Goal: Information Seeking & Learning: Learn about a topic

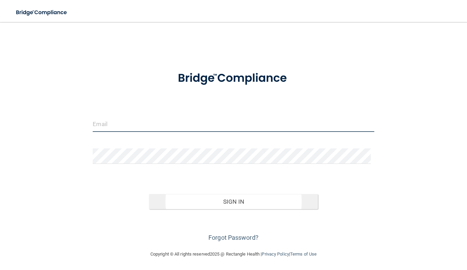
type input "[PERSON_NAME][EMAIL_ADDRESS][PERSON_NAME][DOMAIN_NAME]"
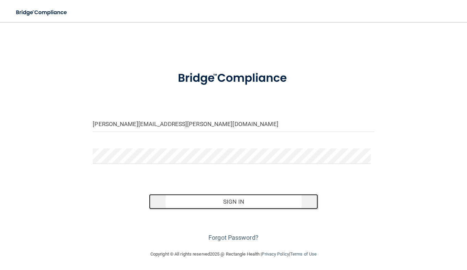
click at [197, 207] on button "Sign In" at bounding box center [233, 201] width 169 height 15
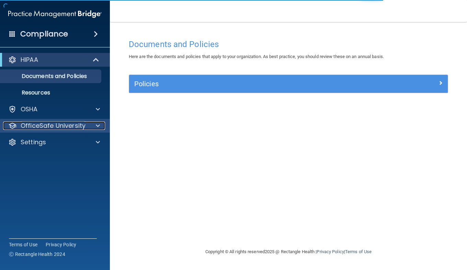
click at [64, 125] on p "OfficeSafe University" at bounding box center [53, 126] width 65 height 8
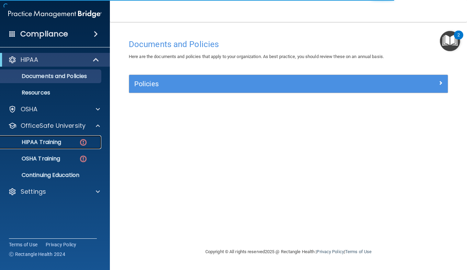
click at [72, 140] on div "HIPAA Training" at bounding box center [51, 142] width 94 height 7
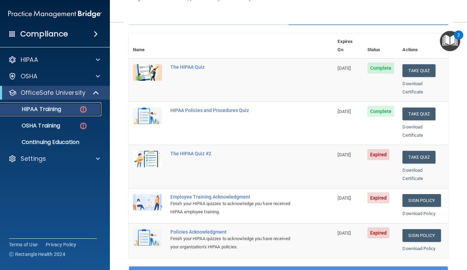
scroll to position [72, 0]
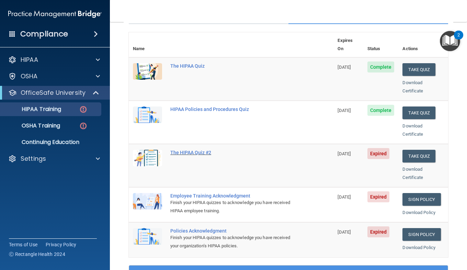
click at [180, 150] on div "The HIPAA Quiz #2" at bounding box center [234, 152] width 129 height 5
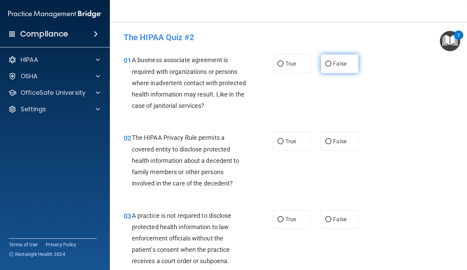
click at [327, 69] on label "False" at bounding box center [339, 63] width 37 height 19
click at [327, 67] on input "False" at bounding box center [328, 63] width 6 height 5
radio input "true"
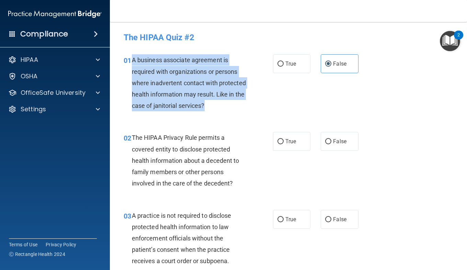
drag, startPoint x: 236, startPoint y: 104, endPoint x: 132, endPoint y: 60, distance: 112.7
click at [132, 60] on div "A business associate agreement is required with organizations or persons where …" at bounding box center [192, 82] width 120 height 57
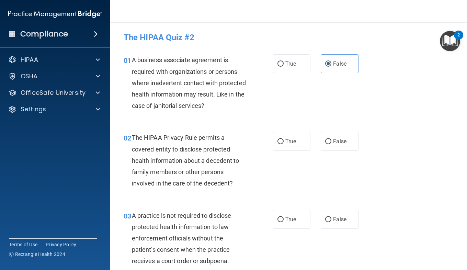
click at [248, 155] on div "The HIPAA Privacy Rule permits a covered entity to disclose protected health in…" at bounding box center [192, 160] width 120 height 57
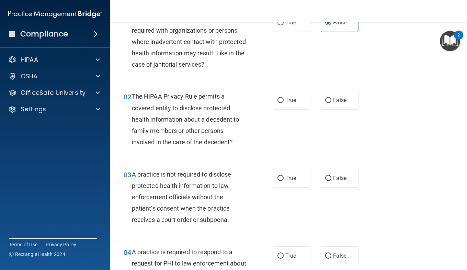
scroll to position [49, 0]
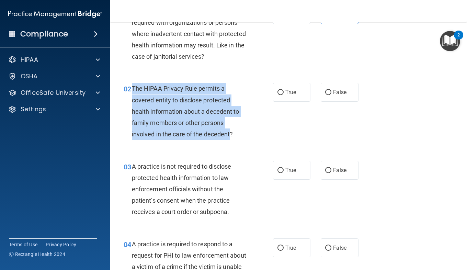
drag, startPoint x: 131, startPoint y: 87, endPoint x: 231, endPoint y: 138, distance: 112.0
click at [231, 138] on div "02 The HIPAA Privacy Rule permits a covered entity to disclose protected health…" at bounding box center [198, 113] width 170 height 60
click at [234, 128] on div "The HIPAA Privacy Rule permits a covered entity to disclose protected health in…" at bounding box center [192, 111] width 120 height 57
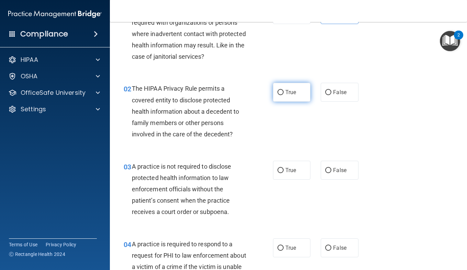
click at [291, 93] on span "True" at bounding box center [290, 92] width 11 height 7
click at [284, 93] on input "True" at bounding box center [281, 92] width 6 height 5
radio input "true"
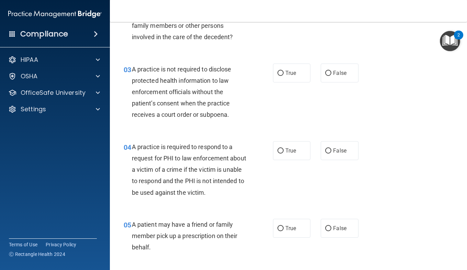
scroll to position [148, 0]
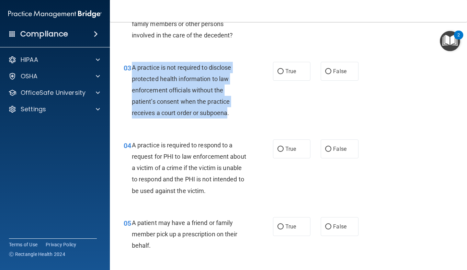
drag, startPoint x: 227, startPoint y: 113, endPoint x: 133, endPoint y: 64, distance: 106.2
click at [133, 64] on span "A practice is not required to disclose protected health information to law enfo…" at bounding box center [182, 90] width 100 height 53
drag, startPoint x: 263, startPoint y: 111, endPoint x: 287, endPoint y: 81, distance: 38.5
click at [287, 81] on div "03 A practice is not required to disclose protected health information to law e…" at bounding box center [289, 92] width 340 height 78
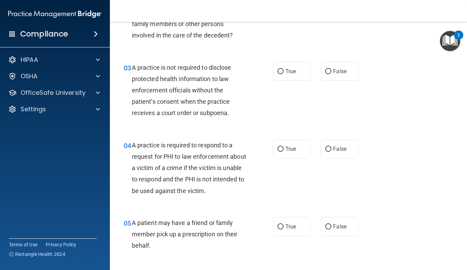
click at [287, 81] on div "03 A practice is not required to disclose protected health information to law e…" at bounding box center [289, 92] width 340 height 78
click at [287, 71] on span "True" at bounding box center [290, 71] width 11 height 7
click at [284, 71] on input "True" at bounding box center [281, 71] width 6 height 5
radio input "true"
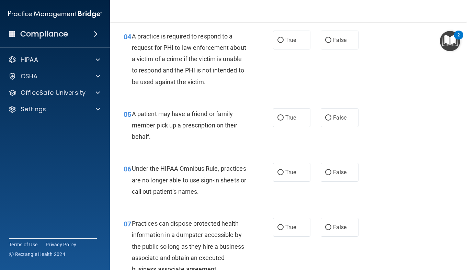
scroll to position [257, 0]
click at [265, 69] on div "04 A practice is required to respond to a request for PHI to law enforcement ab…" at bounding box center [198, 60] width 170 height 60
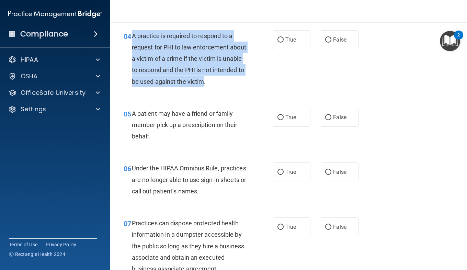
drag, startPoint x: 236, startPoint y: 82, endPoint x: 132, endPoint y: 36, distance: 113.5
click at [132, 36] on span "A practice is required to respond to a request for PHI to law enforcement about…" at bounding box center [189, 58] width 114 height 53
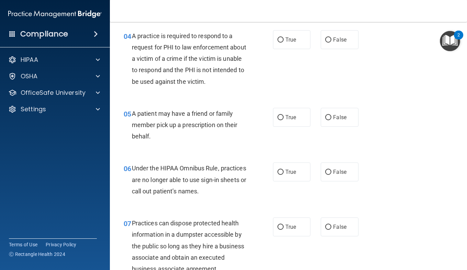
click at [224, 109] on div "A patient may have a friend or family member pick up a prescription on their be…" at bounding box center [192, 125] width 120 height 34
click at [333, 38] on span "False" at bounding box center [339, 39] width 13 height 7
click at [330, 38] on input "False" at bounding box center [328, 39] width 6 height 5
radio input "true"
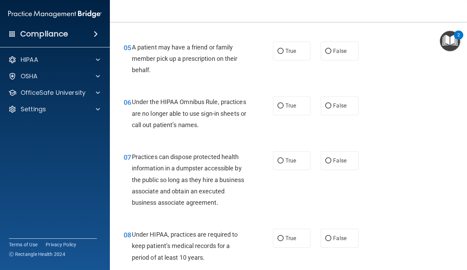
scroll to position [324, 0]
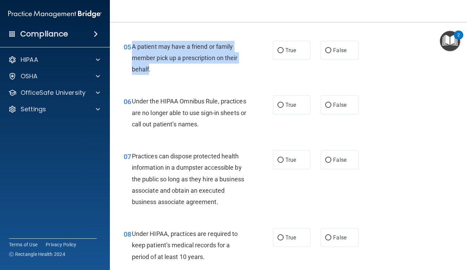
drag, startPoint x: 149, startPoint y: 69, endPoint x: 133, endPoint y: 44, distance: 29.8
click at [133, 44] on span "A patient may have a friend or family member pick up a prescription on their be…" at bounding box center [185, 58] width 106 height 30
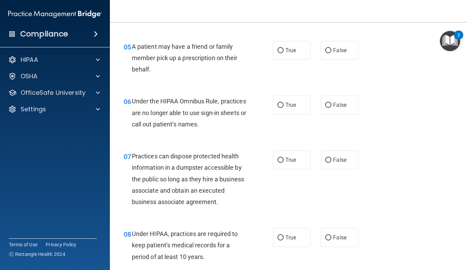
click at [257, 142] on div "06 Under the HIPAA Omnibus Rule, practices are no longer able to use sign-in sh…" at bounding box center [289, 114] width 340 height 55
click at [286, 51] on span "True" at bounding box center [290, 50] width 11 height 7
click at [284, 51] on input "True" at bounding box center [281, 50] width 6 height 5
radio input "true"
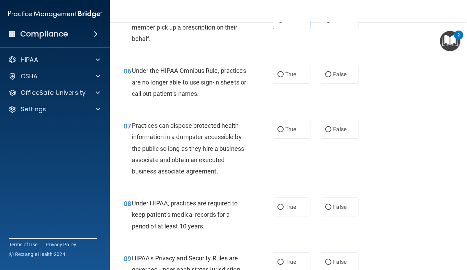
scroll to position [356, 0]
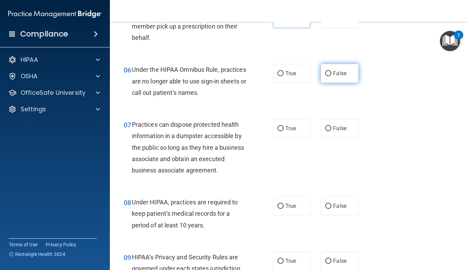
click at [326, 74] on input "False" at bounding box center [328, 73] width 6 height 5
radio input "true"
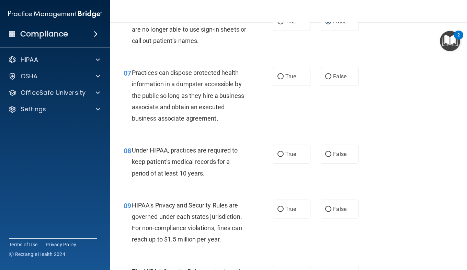
scroll to position [408, 0]
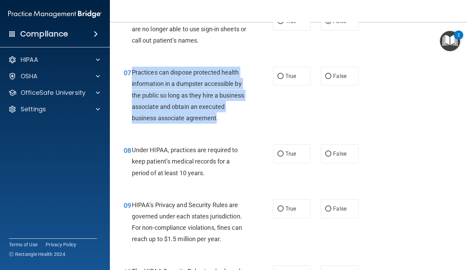
drag, startPoint x: 160, startPoint y: 130, endPoint x: 132, endPoint y: 72, distance: 64.7
click at [132, 72] on span "Practices can dispose protected health information in a dumpster accessible by …" at bounding box center [188, 95] width 112 height 53
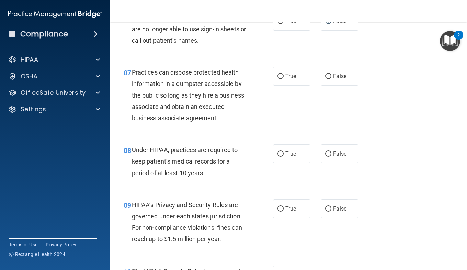
click at [268, 127] on div "07 Practices can dispose protected health information in a dumpster accessible …" at bounding box center [198, 97] width 170 height 60
click at [321, 85] on label "False" at bounding box center [339, 76] width 37 height 19
click at [325, 79] on input "False" at bounding box center [328, 76] width 6 height 5
radio input "true"
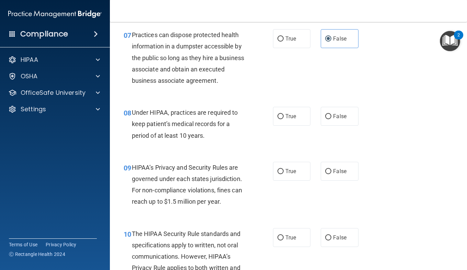
scroll to position [484, 0]
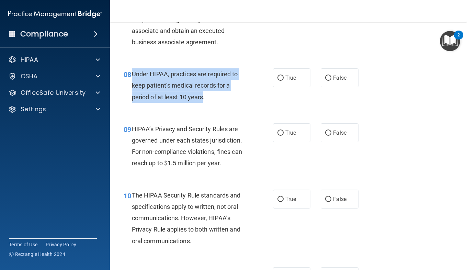
drag, startPoint x: 203, startPoint y: 110, endPoint x: 133, endPoint y: 86, distance: 74.7
click at [133, 86] on span "Under HIPAA, practices are required to keep patient’s medical records for a per…" at bounding box center [185, 85] width 106 height 30
click at [206, 82] on span "Under HIPAA, practices are required to keep patient’s medical records for a per…" at bounding box center [185, 85] width 106 height 30
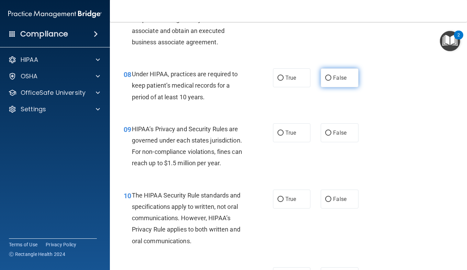
click at [328, 81] on input "False" at bounding box center [328, 78] width 6 height 5
radio input "true"
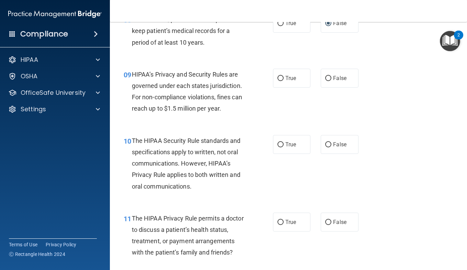
scroll to position [538, 0]
click at [285, 88] on label "True" at bounding box center [291, 78] width 37 height 19
click at [284, 81] on input "True" at bounding box center [281, 78] width 6 height 5
radio input "true"
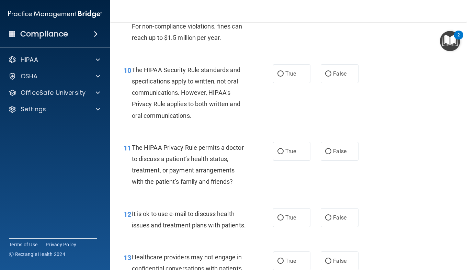
scroll to position [610, 0]
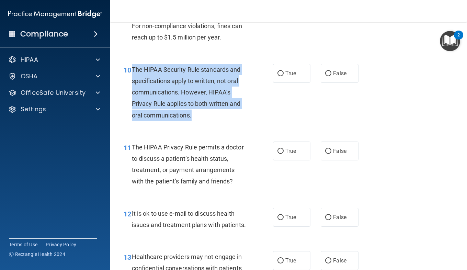
drag, startPoint x: 192, startPoint y: 131, endPoint x: 132, endPoint y: 84, distance: 76.7
click at [132, 84] on div "The HIPAA Security Rule standards and specifications apply to written, not oral…" at bounding box center [192, 92] width 120 height 57
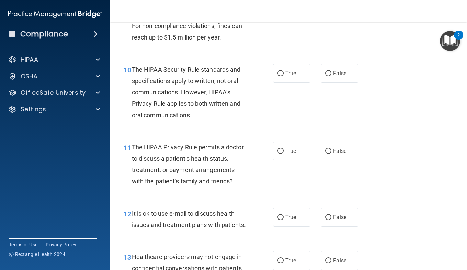
click at [233, 133] on div "10 The HIPAA Security Rule standards and specifications apply to written, not o…" at bounding box center [289, 94] width 340 height 78
click at [278, 76] on input "True" at bounding box center [281, 73] width 6 height 5
radio input "true"
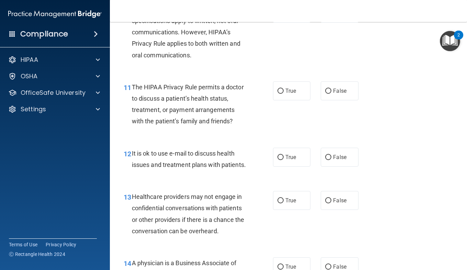
scroll to position [688, 0]
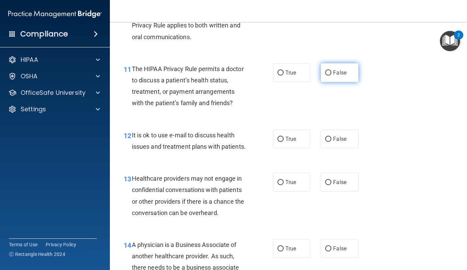
click at [325, 82] on label "False" at bounding box center [339, 72] width 37 height 19
click at [325, 76] on input "False" at bounding box center [328, 72] width 6 height 5
radio input "true"
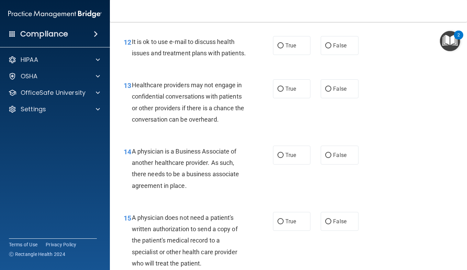
scroll to position [782, 0]
click at [285, 55] on label "True" at bounding box center [291, 45] width 37 height 19
click at [284, 48] on input "True" at bounding box center [281, 45] width 6 height 5
radio input "true"
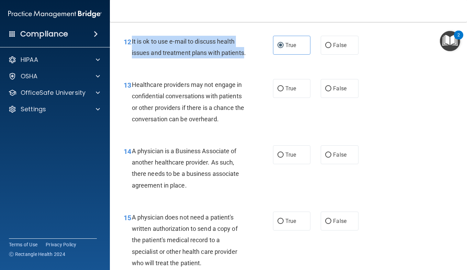
drag, startPoint x: 154, startPoint y: 87, endPoint x: 132, endPoint y: 61, distance: 33.8
click at [132, 56] on span "It is ok to use e-mail to discuss health issues and treatment plans with patien…" at bounding box center [189, 47] width 114 height 19
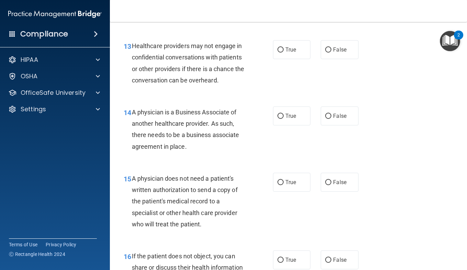
scroll to position [822, 0]
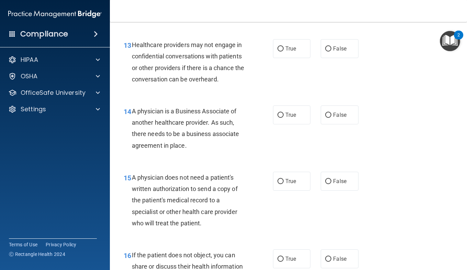
click at [221, 85] on div "Healthcare providers may not engage in confidential conversations with patients…" at bounding box center [192, 62] width 120 height 46
click at [321, 58] on label "False" at bounding box center [339, 48] width 37 height 19
click at [325, 52] on input "False" at bounding box center [328, 48] width 6 height 5
radio input "true"
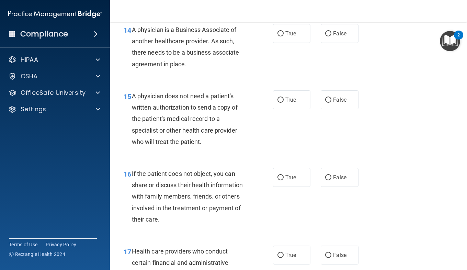
scroll to position [903, 0]
click at [339, 36] on span "False" at bounding box center [339, 33] width 13 height 7
click at [331, 36] on input "False" at bounding box center [328, 33] width 6 height 5
radio input "true"
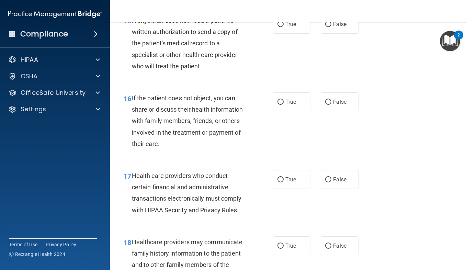
scroll to position [980, 0]
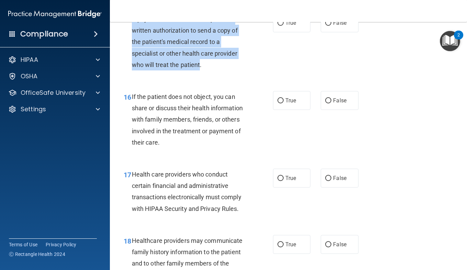
drag, startPoint x: 200, startPoint y: 99, endPoint x: 132, endPoint y: 52, distance: 83.2
click at [132, 52] on span "A physician does not need a patient's written authorization to send a copy of t…" at bounding box center [185, 41] width 106 height 53
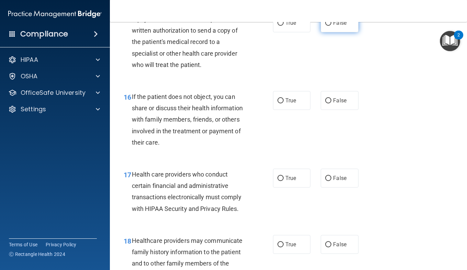
click at [337, 32] on label "False" at bounding box center [339, 22] width 37 height 19
click at [331, 26] on input "False" at bounding box center [328, 23] width 6 height 5
radio input "true"
click at [300, 32] on label "True" at bounding box center [291, 22] width 37 height 19
click at [284, 26] on input "True" at bounding box center [281, 23] width 6 height 5
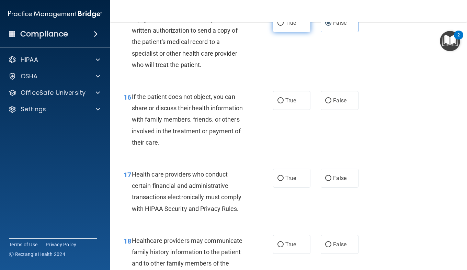
radio input "true"
radio input "false"
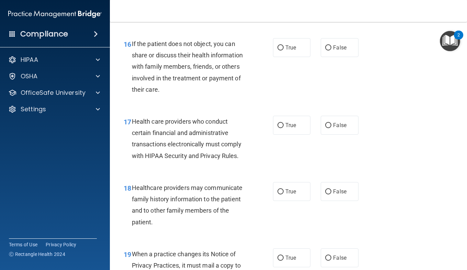
scroll to position [1033, 0]
click at [331, 57] on label "False" at bounding box center [339, 47] width 37 height 19
click at [331, 50] on input "False" at bounding box center [328, 47] width 6 height 5
radio input "true"
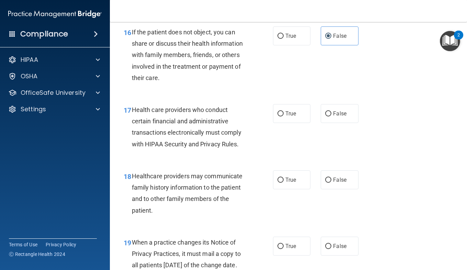
scroll to position [1046, 0]
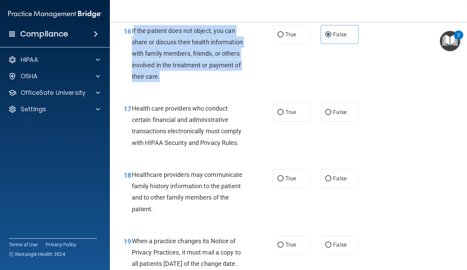
drag, startPoint x: 159, startPoint y: 110, endPoint x: 133, endPoint y: 63, distance: 54.1
click at [133, 63] on span "If the patient does not object, you can share or discuss their health informati…" at bounding box center [187, 53] width 111 height 53
drag, startPoint x: 159, startPoint y: 111, endPoint x: 133, endPoint y: 64, distance: 54.1
click at [133, 64] on div "If the patient does not object, you can share or discuss their health informati…" at bounding box center [192, 53] width 120 height 57
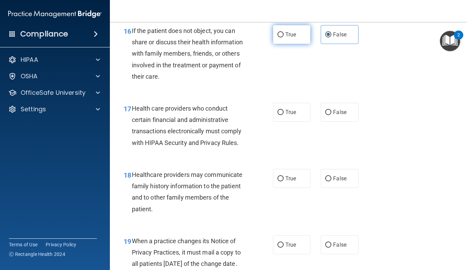
click at [284, 44] on label "True" at bounding box center [291, 34] width 37 height 19
click at [284, 37] on input "True" at bounding box center [281, 34] width 6 height 5
radio input "true"
radio input "false"
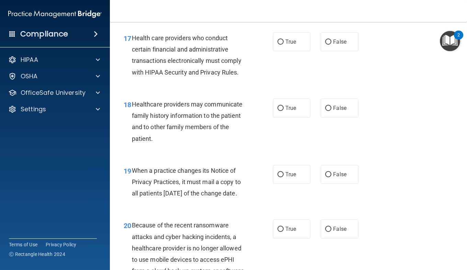
scroll to position [1117, 0]
click at [283, 51] on label "True" at bounding box center [291, 41] width 37 height 19
click at [283, 44] on input "True" at bounding box center [281, 41] width 6 height 5
radio input "true"
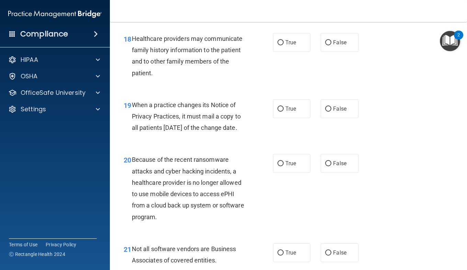
scroll to position [1183, 0]
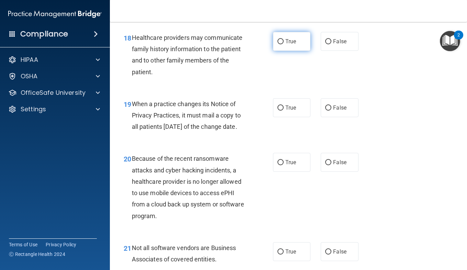
click at [279, 44] on input "True" at bounding box center [281, 41] width 6 height 5
radio input "true"
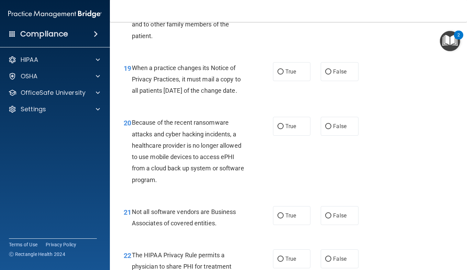
scroll to position [1219, 0]
click at [285, 81] on label "True" at bounding box center [291, 72] width 37 height 19
click at [284, 75] on input "True" at bounding box center [281, 72] width 6 height 5
radio input "true"
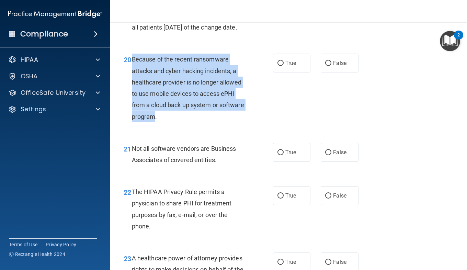
drag, startPoint x: 181, startPoint y: 163, endPoint x: 132, endPoint y: 106, distance: 74.8
click at [132, 106] on span "Because of the recent ransomware attacks and cyber hacking incidents, a healthc…" at bounding box center [188, 88] width 112 height 64
click at [222, 122] on div "Because of the recent ransomware attacks and cyber hacking incidents, a healthc…" at bounding box center [192, 88] width 120 height 68
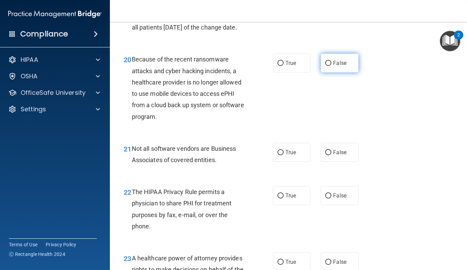
click at [335, 66] on span "False" at bounding box center [339, 63] width 13 height 7
click at [331, 66] on input "False" at bounding box center [328, 63] width 6 height 5
radio input "true"
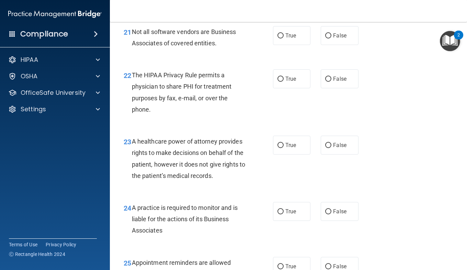
scroll to position [1397, 0]
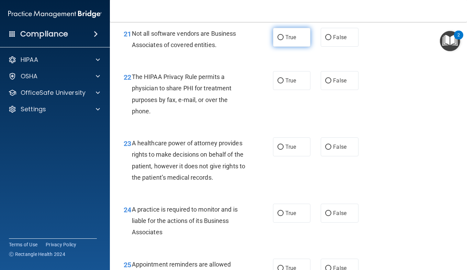
click at [286, 41] on span "True" at bounding box center [290, 37] width 11 height 7
click at [284, 40] on input "True" at bounding box center [281, 37] width 6 height 5
radio input "true"
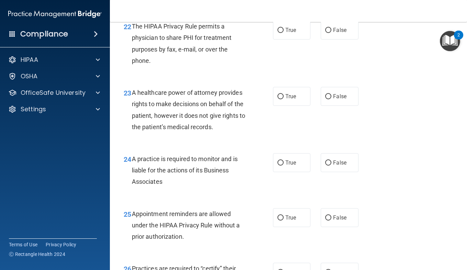
scroll to position [1448, 0]
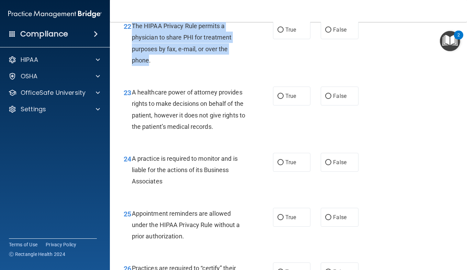
drag, startPoint x: 149, startPoint y: 107, endPoint x: 133, endPoint y: 73, distance: 38.1
click at [133, 64] on span "The HIPAA Privacy Rule permits a physician to share PHI for treatment purposes …" at bounding box center [182, 43] width 100 height 42
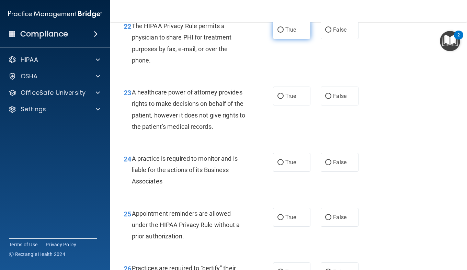
click at [287, 39] on label "True" at bounding box center [291, 29] width 37 height 19
click at [284, 33] on input "True" at bounding box center [281, 29] width 6 height 5
radio input "true"
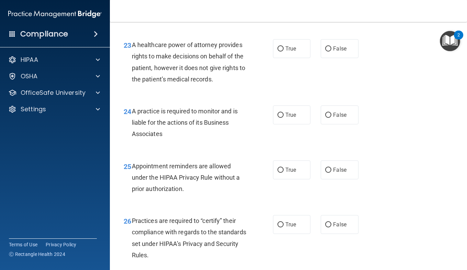
scroll to position [1497, 0]
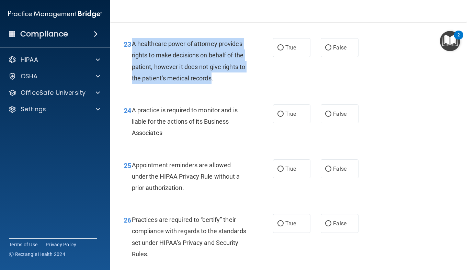
drag, startPoint x: 236, startPoint y: 124, endPoint x: 132, endPoint y: 88, distance: 110.1
click at [132, 82] on span "A healthcare power of attorney provides rights to make decisions on behalf of t…" at bounding box center [188, 61] width 113 height 42
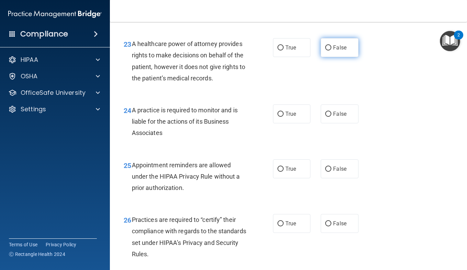
click at [331, 57] on label "False" at bounding box center [339, 47] width 37 height 19
click at [331, 50] on input "False" at bounding box center [328, 47] width 6 height 5
radio input "true"
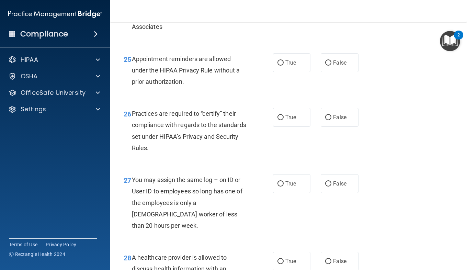
scroll to position [1614, 0]
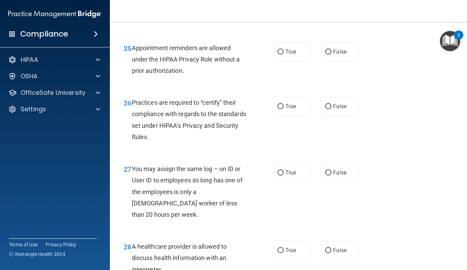
drag, startPoint x: 161, startPoint y: 61, endPoint x: 133, endPoint y: 38, distance: 37.3
click at [133, 19] on span "A practice is required to monitor and is liable for the actions of its Business…" at bounding box center [185, 4] width 106 height 30
click at [225, 34] on div "24 A practice is required to monitor and is liable for the actions of its Busin…" at bounding box center [289, 6] width 340 height 55
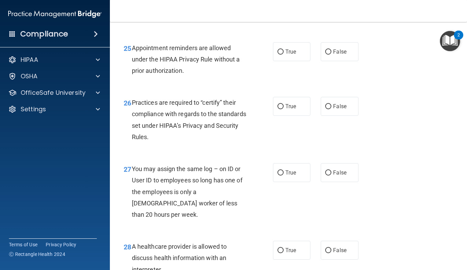
radio input "true"
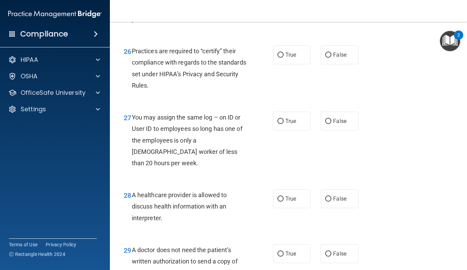
scroll to position [1666, 0]
click at [342, 3] on span "False" at bounding box center [339, 0] width 13 height 7
click at [331, 3] on input "False" at bounding box center [328, 0] width 6 height 5
radio input "true"
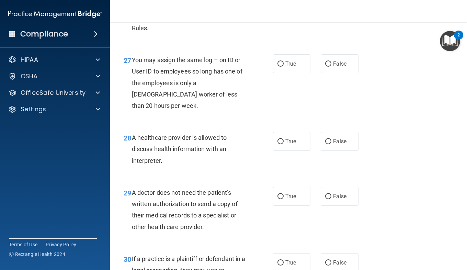
scroll to position [1723, 0]
drag, startPoint x: 171, startPoint y: 74, endPoint x: 133, endPoint y: 42, distance: 50.2
click at [133, 32] on span "Practices are required to “certify” their compliance with regards to the standa…" at bounding box center [189, 11] width 114 height 42
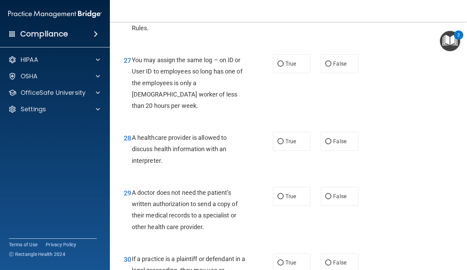
radio input "true"
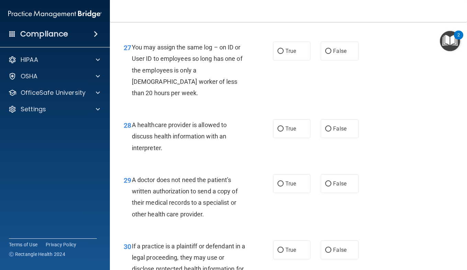
scroll to position [1736, 0]
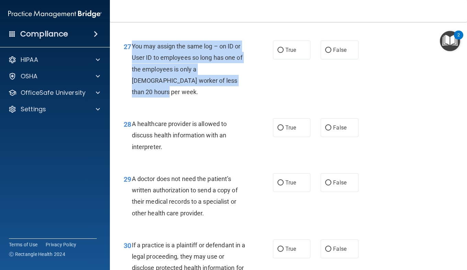
drag, startPoint x: 216, startPoint y: 125, endPoint x: 132, endPoint y: 90, distance: 90.7
click at [132, 90] on span "You may assign the same log – on ID or User ID to employees so long has one of …" at bounding box center [187, 69] width 111 height 53
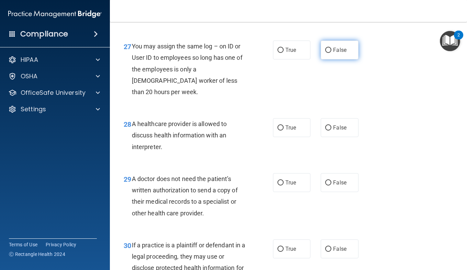
click at [328, 59] on label "False" at bounding box center [339, 50] width 37 height 19
click at [328, 53] on input "False" at bounding box center [328, 50] width 6 height 5
radio input "true"
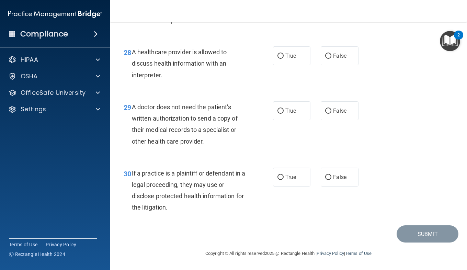
scroll to position [1825, 0]
click at [292, 59] on span "True" at bounding box center [290, 56] width 11 height 7
click at [284, 59] on input "True" at bounding box center [281, 56] width 6 height 5
radio input "true"
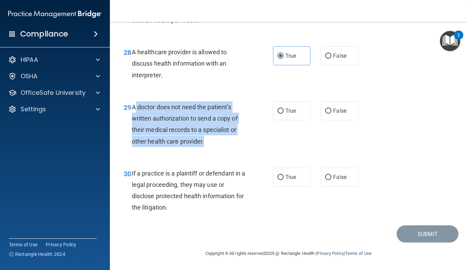
drag, startPoint x: 203, startPoint y: 159, endPoint x: 133, endPoint y: 119, distance: 80.9
click at [133, 119] on div "A doctor does not need the patient’s written authorization to send a copy of th…" at bounding box center [192, 124] width 120 height 46
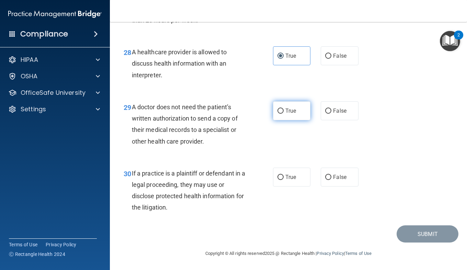
click at [291, 114] on span "True" at bounding box center [290, 111] width 11 height 7
click at [284, 114] on input "True" at bounding box center [281, 111] width 6 height 5
radio input "true"
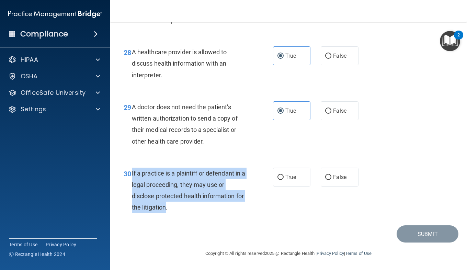
drag, startPoint x: 174, startPoint y: 206, endPoint x: 130, endPoint y: 171, distance: 56.8
click at [130, 171] on div "30 If a practice is a plaintiff or defendant in a legal proceeding, they may us…" at bounding box center [198, 192] width 170 height 49
click at [270, 199] on div "30 If a practice is a plaintiff or defendant in a legal proceeding, they may us…" at bounding box center [198, 192] width 170 height 49
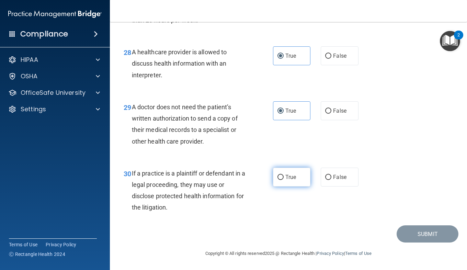
click at [292, 182] on label "True" at bounding box center [291, 177] width 37 height 19
click at [284, 180] on input "True" at bounding box center [281, 177] width 6 height 5
radio input "true"
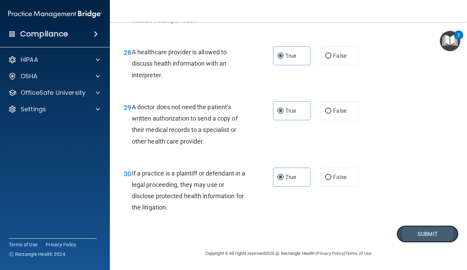
click at [433, 227] on button "Submit" at bounding box center [428, 234] width 62 height 18
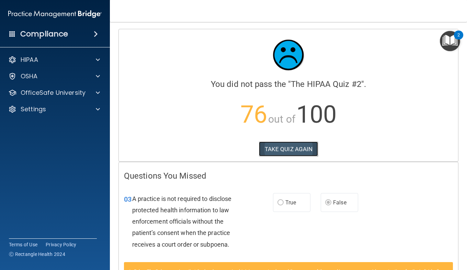
click at [300, 145] on button "TAKE QUIZ AGAIN" at bounding box center [288, 149] width 59 height 15
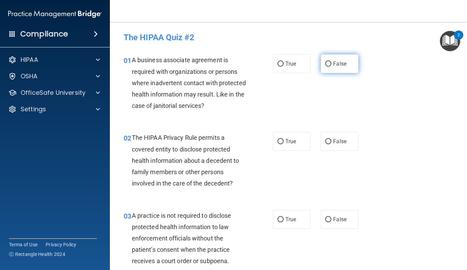
click at [324, 70] on label "False" at bounding box center [339, 63] width 37 height 19
click at [325, 67] on input "False" at bounding box center [328, 63] width 6 height 5
radio input "true"
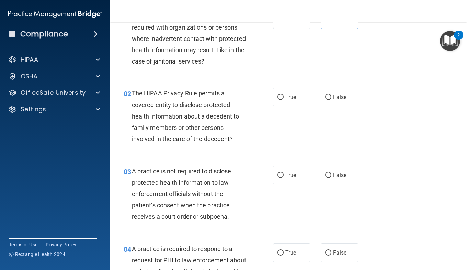
scroll to position [53, 0]
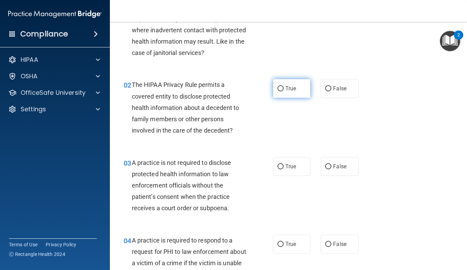
click at [289, 93] on label "True" at bounding box center [291, 88] width 37 height 19
click at [284, 91] on input "True" at bounding box center [281, 88] width 6 height 5
radio input "true"
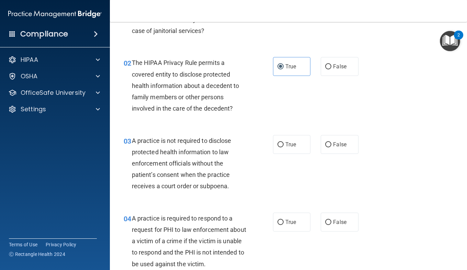
scroll to position [78, 0]
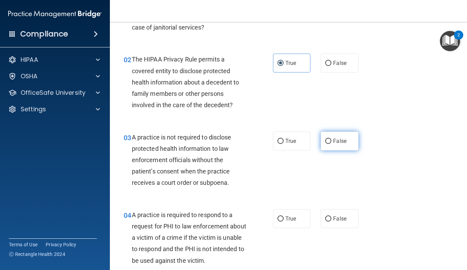
click at [328, 142] on label "False" at bounding box center [339, 141] width 37 height 19
click at [328, 142] on input "False" at bounding box center [328, 141] width 6 height 5
radio input "true"
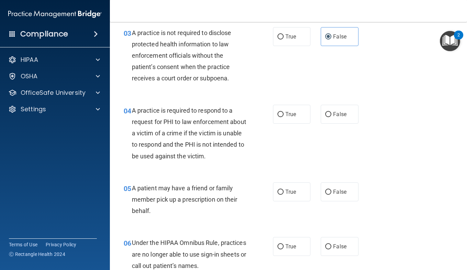
scroll to position [183, 0]
click at [279, 115] on input "True" at bounding box center [281, 114] width 6 height 5
radio input "true"
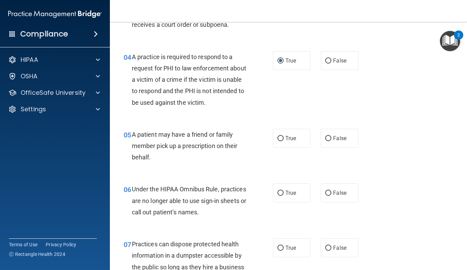
scroll to position [239, 0]
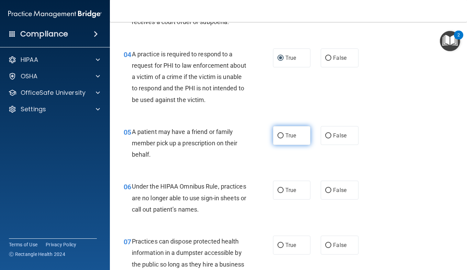
click at [289, 137] on span "True" at bounding box center [290, 135] width 11 height 7
click at [284, 137] on input "True" at bounding box center [281, 135] width 6 height 5
radio input "true"
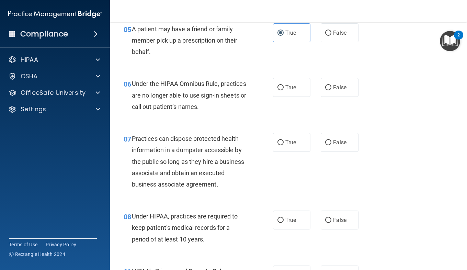
scroll to position [344, 0]
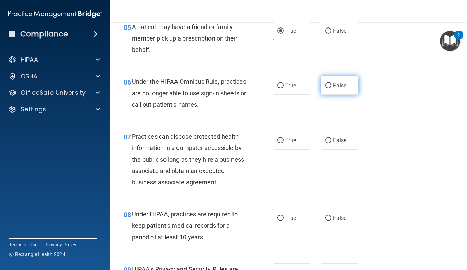
click at [328, 84] on input "False" at bounding box center [328, 85] width 6 height 5
radio input "true"
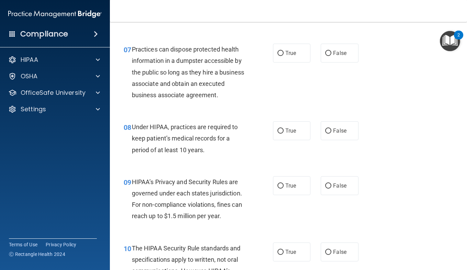
scroll to position [431, 0]
click at [336, 55] on span "False" at bounding box center [339, 52] width 13 height 7
click at [331, 55] on input "False" at bounding box center [328, 52] width 6 height 5
radio input "true"
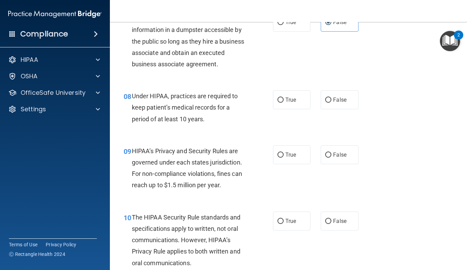
scroll to position [462, 0]
click at [333, 103] on span "False" at bounding box center [339, 99] width 13 height 7
click at [331, 102] on input "False" at bounding box center [328, 99] width 6 height 5
radio input "true"
click at [333, 158] on span "False" at bounding box center [339, 154] width 13 height 7
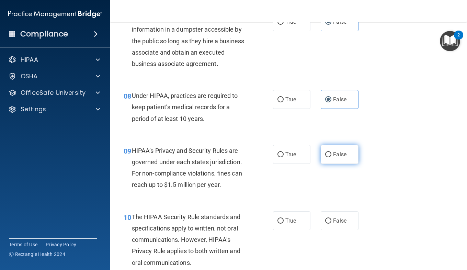
click at [331, 157] on input "False" at bounding box center [328, 154] width 6 height 5
radio input "true"
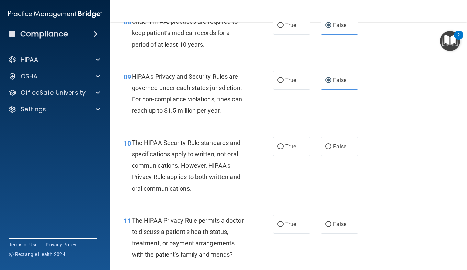
scroll to position [539, 0]
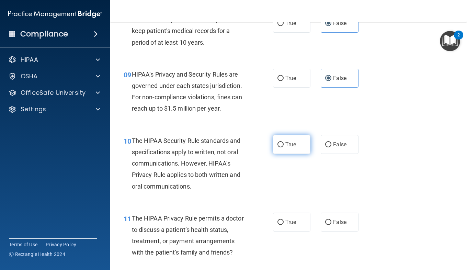
click at [292, 148] on span "True" at bounding box center [290, 144] width 11 height 7
click at [284, 147] on input "True" at bounding box center [281, 144] width 6 height 5
radio input "true"
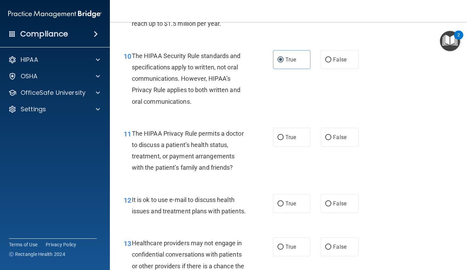
scroll to position [624, 0]
click at [279, 140] on input "True" at bounding box center [281, 137] width 6 height 5
radio input "true"
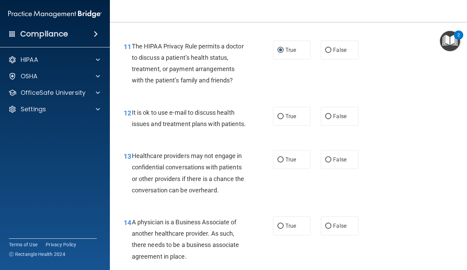
scroll to position [715, 0]
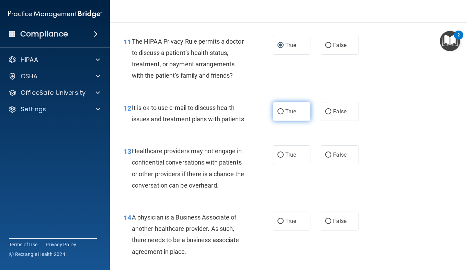
click at [281, 121] on label "True" at bounding box center [291, 111] width 37 height 19
click at [281, 114] on input "True" at bounding box center [281, 111] width 6 height 5
radio input "true"
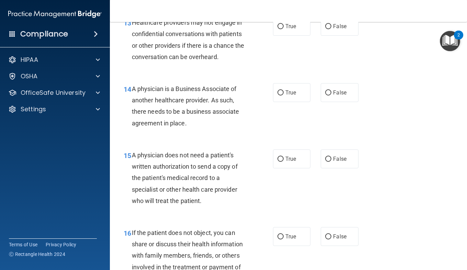
scroll to position [845, 0]
click at [335, 35] on label "False" at bounding box center [339, 25] width 37 height 19
click at [331, 29] on input "False" at bounding box center [328, 25] width 6 height 5
radio input "true"
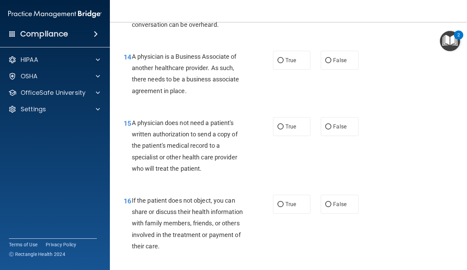
scroll to position [877, 0]
click at [331, 69] on label "False" at bounding box center [339, 59] width 37 height 19
click at [331, 63] on input "False" at bounding box center [328, 60] width 6 height 5
radio input "true"
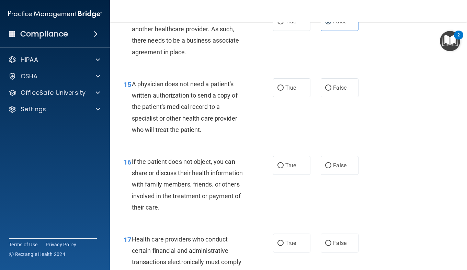
scroll to position [916, 0]
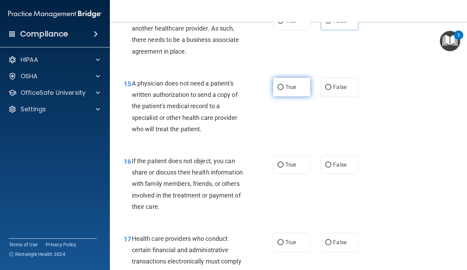
click at [292, 97] on label "True" at bounding box center [291, 87] width 37 height 19
click at [284, 90] on input "True" at bounding box center [281, 87] width 6 height 5
radio input "true"
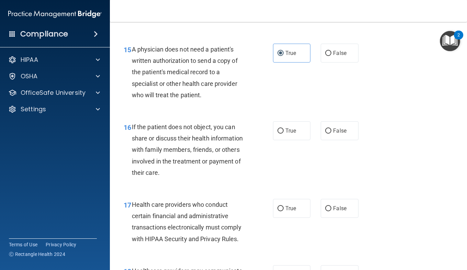
scroll to position [957, 0]
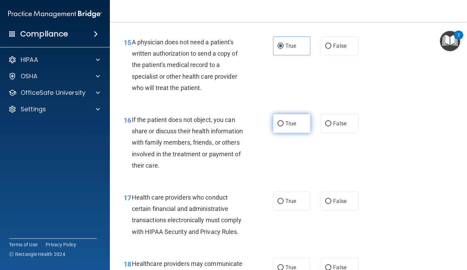
click at [285, 127] on span "True" at bounding box center [290, 123] width 11 height 7
click at [284, 126] on input "True" at bounding box center [281, 123] width 6 height 5
radio input "true"
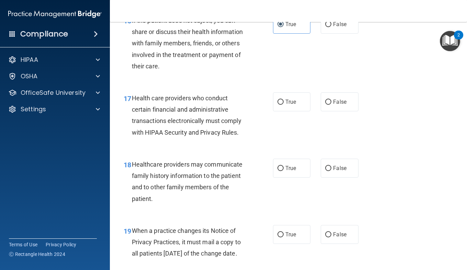
scroll to position [1057, 0]
click at [282, 148] on div "17 Health care providers who conduct certain financial and administrative trans…" at bounding box center [289, 116] width 340 height 66
click at [283, 111] on label "True" at bounding box center [291, 101] width 37 height 19
click at [283, 104] on input "True" at bounding box center [281, 101] width 6 height 5
radio input "true"
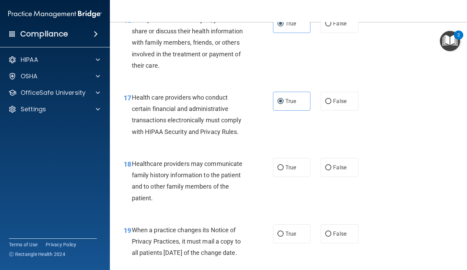
click at [339, 216] on div "18 Healthcare providers may communicate family history information to the patie…" at bounding box center [289, 182] width 340 height 66
click at [335, 177] on label "False" at bounding box center [339, 167] width 37 height 19
click at [331, 170] on input "False" at bounding box center [328, 167] width 6 height 5
radio input "true"
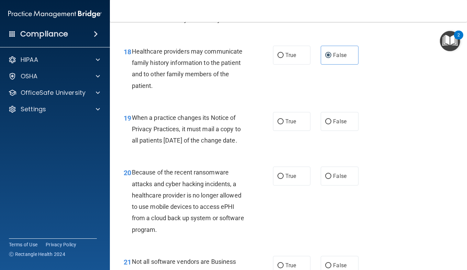
scroll to position [1170, 0]
click at [329, 131] on label "False" at bounding box center [339, 121] width 37 height 19
click at [329, 124] on input "False" at bounding box center [328, 121] width 6 height 5
radio input "true"
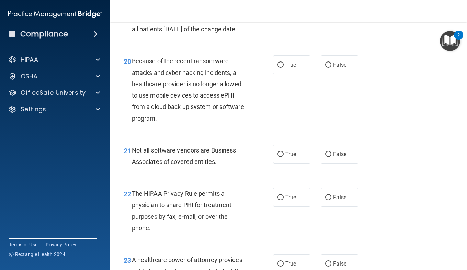
scroll to position [1282, 0]
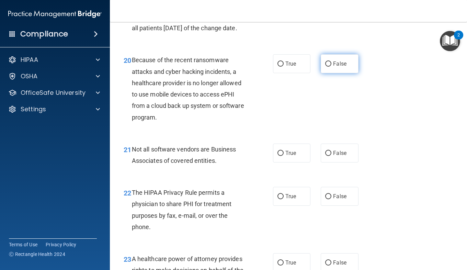
click at [329, 73] on label "False" at bounding box center [339, 63] width 37 height 19
click at [329, 67] on input "False" at bounding box center [328, 63] width 6 height 5
radio input "true"
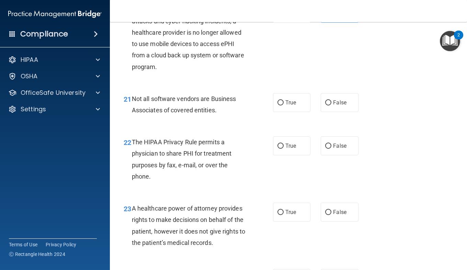
scroll to position [1336, 0]
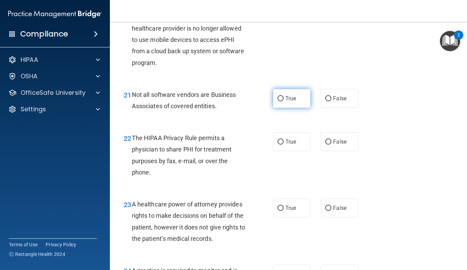
click at [280, 101] on input "True" at bounding box center [281, 98] width 6 height 5
radio input "true"
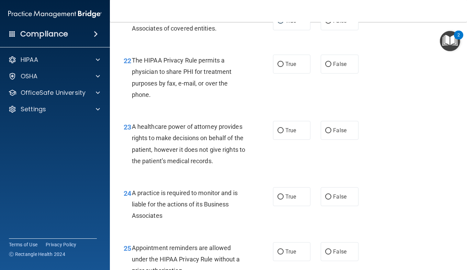
scroll to position [1414, 0]
click at [285, 73] on label "True" at bounding box center [291, 63] width 37 height 19
click at [284, 67] on input "True" at bounding box center [281, 63] width 6 height 5
radio input "true"
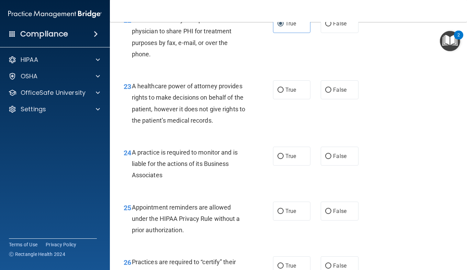
scroll to position [1454, 0]
click at [284, 100] on label "True" at bounding box center [291, 90] width 37 height 19
click at [284, 93] on input "True" at bounding box center [281, 90] width 6 height 5
radio input "true"
click at [341, 100] on label "False" at bounding box center [339, 90] width 37 height 19
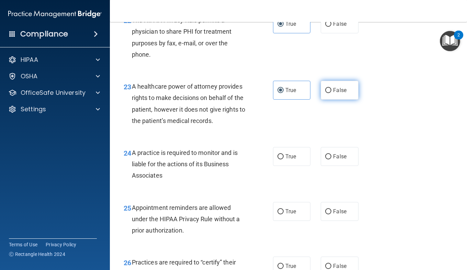
click at [331, 93] on input "False" at bounding box center [328, 90] width 6 height 5
radio input "true"
radio input "false"
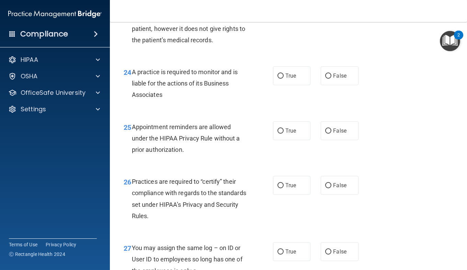
scroll to position [1539, 0]
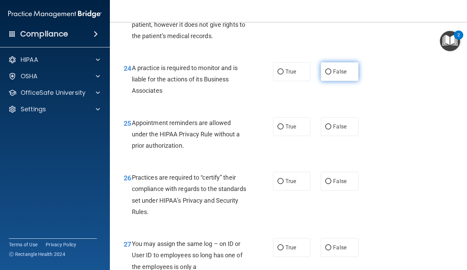
click at [331, 81] on label "False" at bounding box center [339, 71] width 37 height 19
click at [331, 75] on input "False" at bounding box center [328, 71] width 6 height 5
radio input "true"
click at [285, 130] on span "True" at bounding box center [290, 126] width 11 height 7
click at [284, 129] on input "True" at bounding box center [281, 126] width 6 height 5
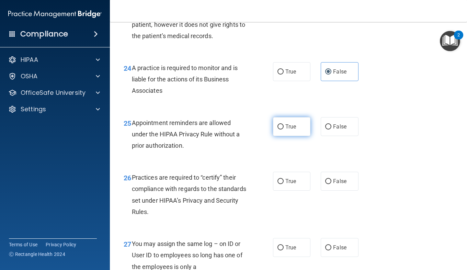
radio input "true"
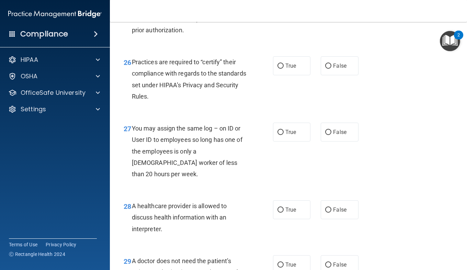
scroll to position [1657, 0]
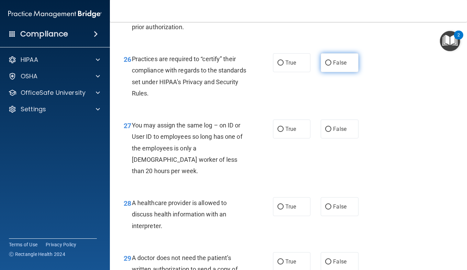
click at [333, 66] on span "False" at bounding box center [339, 62] width 13 height 7
click at [331, 66] on input "False" at bounding box center [328, 62] width 6 height 5
radio input "true"
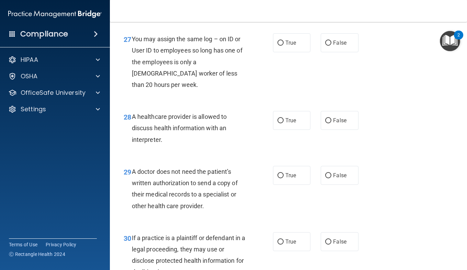
scroll to position [1744, 0]
click at [328, 52] on label "False" at bounding box center [339, 42] width 37 height 19
click at [328, 45] on input "False" at bounding box center [328, 42] width 6 height 5
radio input "true"
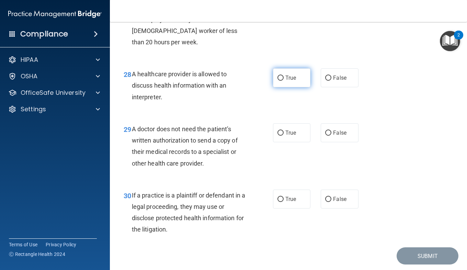
scroll to position [1787, 0]
click at [286, 80] on span "True" at bounding box center [290, 77] width 11 height 7
click at [284, 80] on input "True" at bounding box center [281, 77] width 6 height 5
radio input "true"
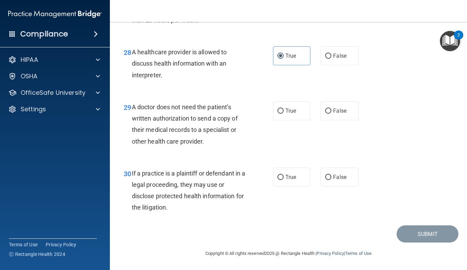
scroll to position [1829, 0]
click at [280, 114] on input "True" at bounding box center [281, 111] width 6 height 5
radio input "true"
click at [282, 176] on label "True" at bounding box center [291, 177] width 37 height 19
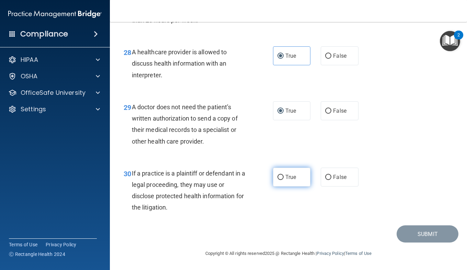
click at [282, 176] on input "True" at bounding box center [281, 177] width 6 height 5
radio input "true"
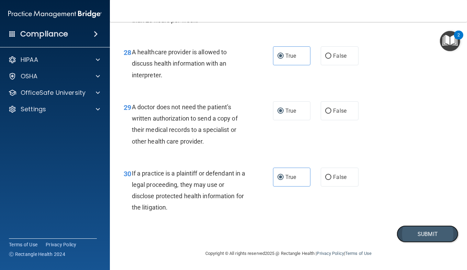
click at [414, 230] on button "Submit" at bounding box center [428, 234] width 62 height 18
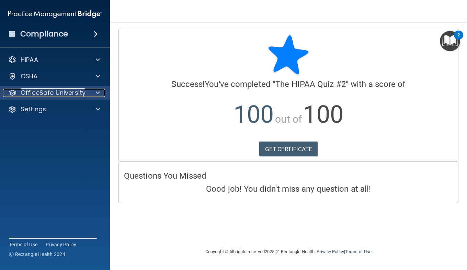
click at [86, 90] on div "OfficeSafe University" at bounding box center [45, 93] width 85 height 8
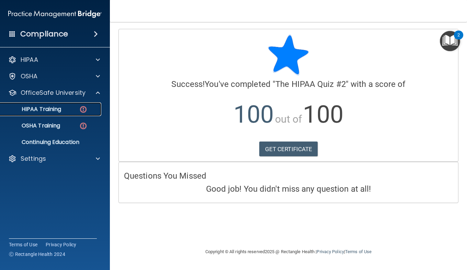
click at [46, 109] on p "HIPAA Training" at bounding box center [32, 109] width 57 height 7
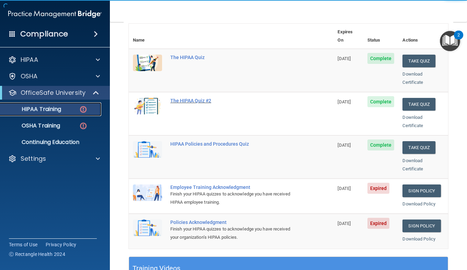
scroll to position [81, 0]
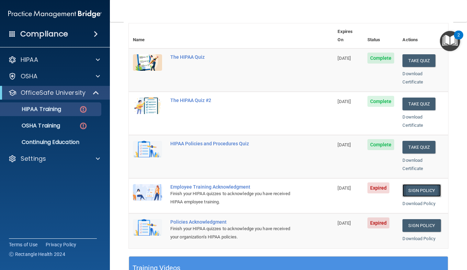
click at [424, 184] on link "Sign Policy" at bounding box center [422, 190] width 38 height 13
click at [415, 219] on link "Sign Policy" at bounding box center [422, 225] width 38 height 13
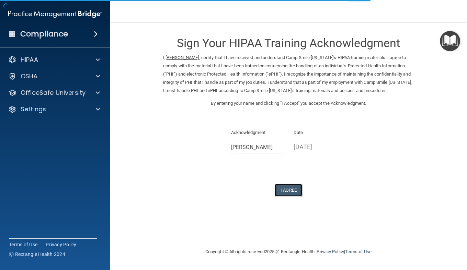
click at [279, 196] on button "I Agree" at bounding box center [288, 190] width 27 height 13
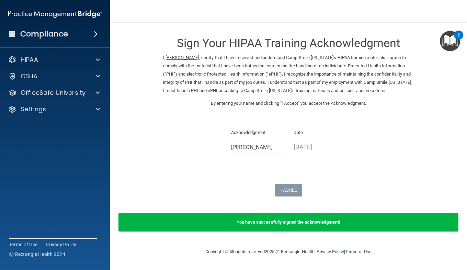
scroll to position [5, 0]
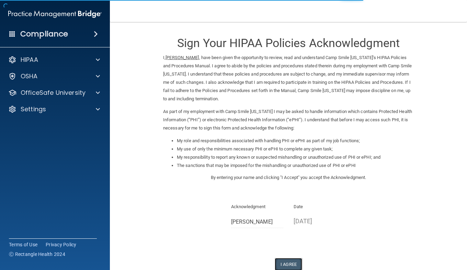
click at [292, 261] on button "I Agree" at bounding box center [288, 264] width 27 height 13
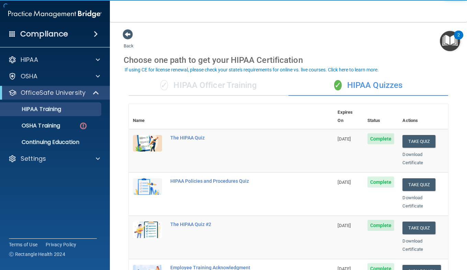
click at [207, 85] on div "✓ HIPAA Officer Training" at bounding box center [209, 85] width 160 height 21
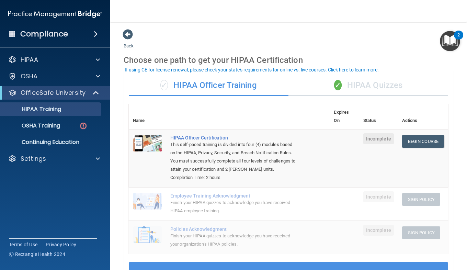
click at [374, 87] on div "✓ HIPAA Quizzes" at bounding box center [369, 85] width 160 height 21
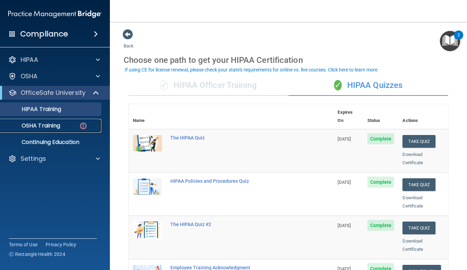
click at [51, 124] on p "OSHA Training" at bounding box center [32, 125] width 56 height 7
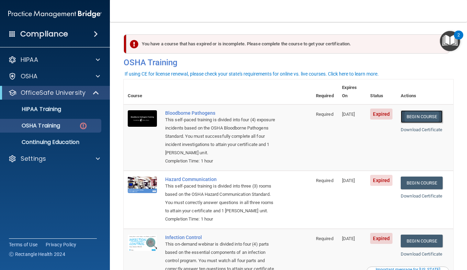
click at [433, 110] on link "Begin Course" at bounding box center [422, 116] width 42 height 13
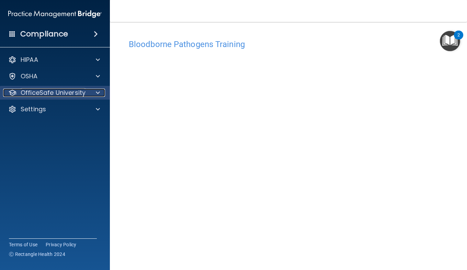
click at [42, 95] on p "OfficeSafe University" at bounding box center [53, 93] width 65 height 8
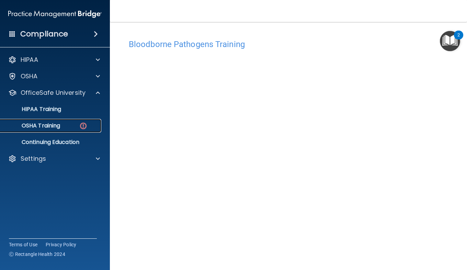
click at [48, 129] on p "OSHA Training" at bounding box center [32, 125] width 56 height 7
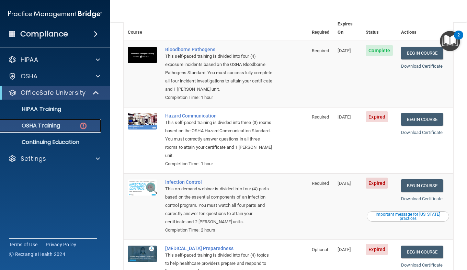
scroll to position [60, 0]
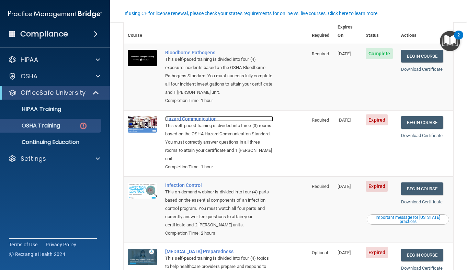
click at [180, 121] on div "Hazard Communication" at bounding box center [219, 118] width 108 height 5
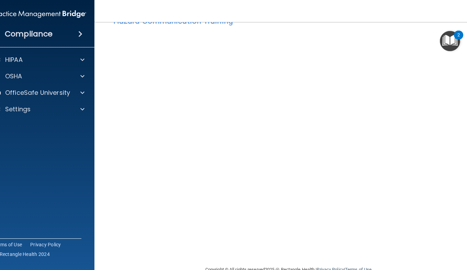
scroll to position [23, 0]
click at [57, 98] on div "OfficeSafe University" at bounding box center [40, 93] width 110 height 14
click at [55, 99] on div "OfficeSafe University" at bounding box center [40, 93] width 110 height 14
click at [73, 93] on div at bounding box center [81, 93] width 17 height 8
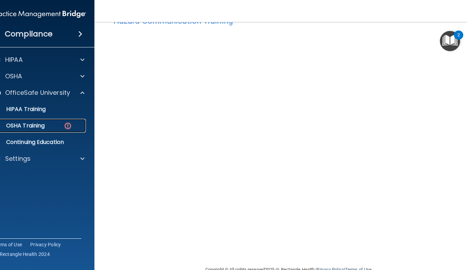
click at [27, 127] on p "OSHA Training" at bounding box center [17, 125] width 56 height 7
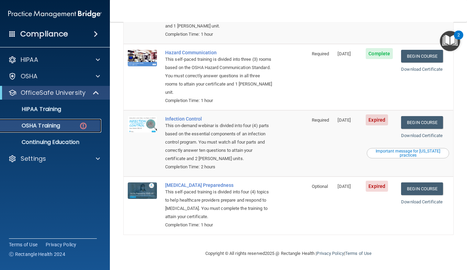
scroll to position [128, 0]
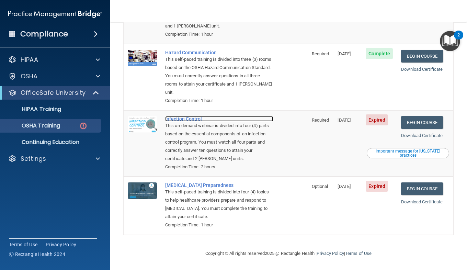
click at [180, 118] on div "Infection Control" at bounding box center [219, 118] width 108 height 5
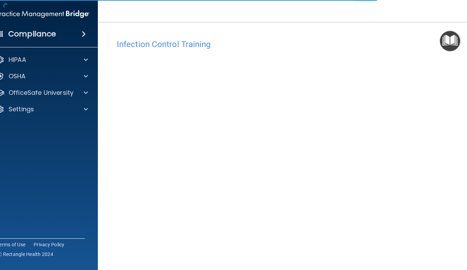
scroll to position [24, 0]
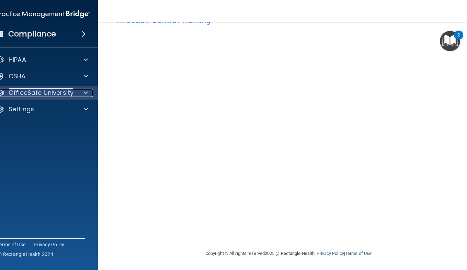
click at [66, 95] on p "OfficeSafe University" at bounding box center [41, 93] width 65 height 8
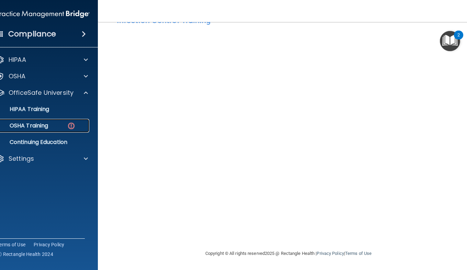
click at [37, 126] on p "OSHA Training" at bounding box center [20, 125] width 56 height 7
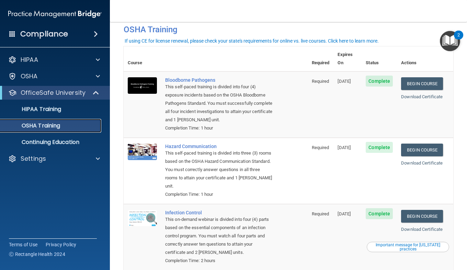
scroll to position [109, 0]
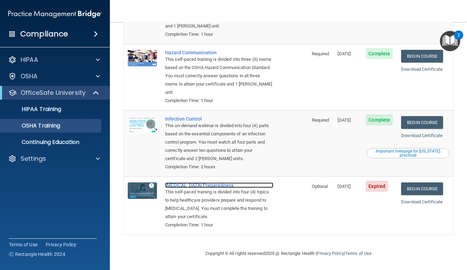
click at [187, 186] on div "COVID-19 Preparedness" at bounding box center [219, 184] width 108 height 5
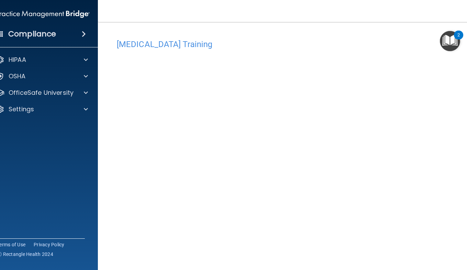
scroll to position [24, 0]
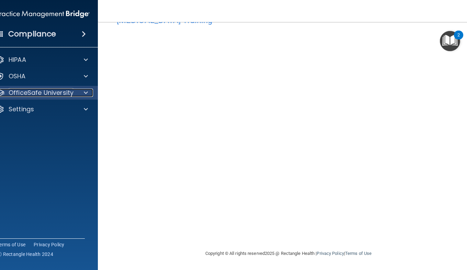
click at [32, 92] on p "OfficeSafe University" at bounding box center [41, 93] width 65 height 8
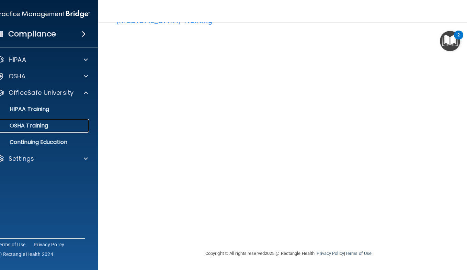
click at [34, 128] on p "OSHA Training" at bounding box center [20, 125] width 56 height 7
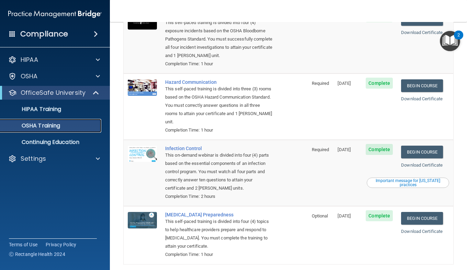
scroll to position [109, 0]
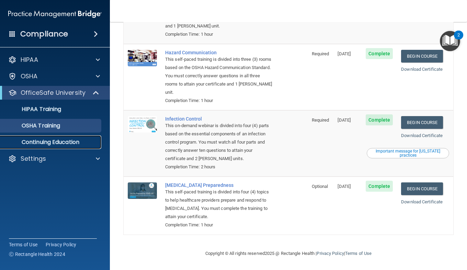
click at [54, 139] on p "Continuing Education" at bounding box center [51, 142] width 94 height 7
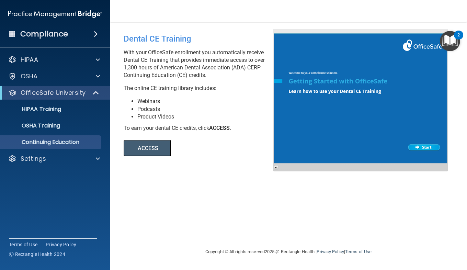
click at [150, 152] on button "ACCESS" at bounding box center [147, 148] width 47 height 16
click at [55, 106] on p "HIPAA Training" at bounding box center [32, 109] width 57 height 7
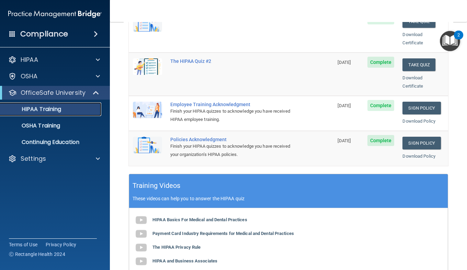
scroll to position [272, 0]
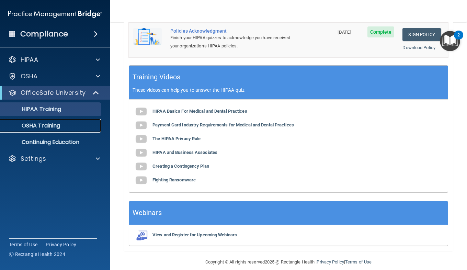
click at [73, 123] on div "OSHA Training" at bounding box center [51, 125] width 94 height 7
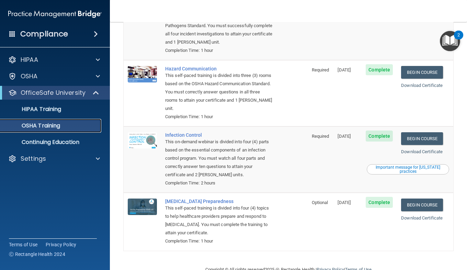
scroll to position [109, 0]
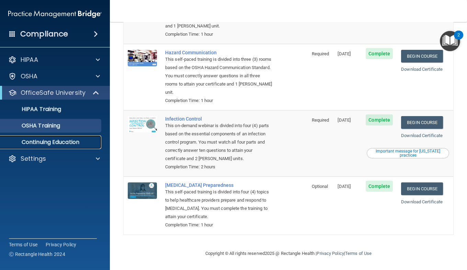
click at [54, 137] on link "Continuing Education" at bounding box center [47, 142] width 108 height 14
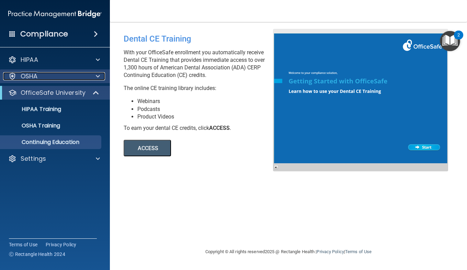
click at [49, 77] on div "OSHA" at bounding box center [45, 76] width 85 height 8
